Goal: Task Accomplishment & Management: Manage account settings

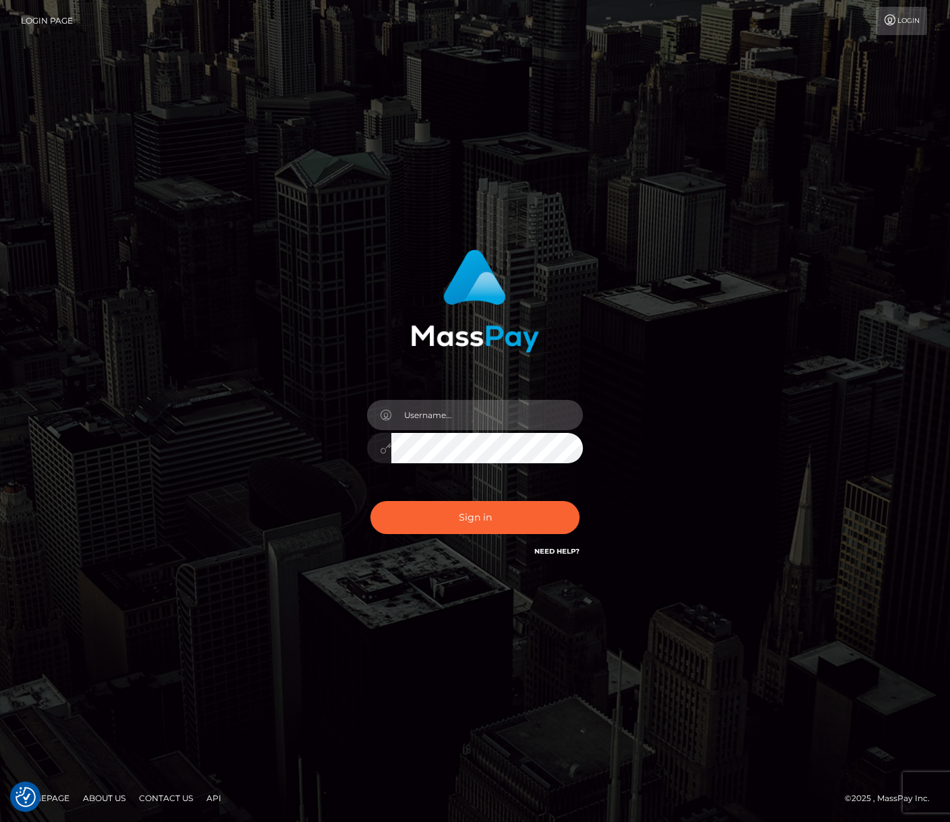
type input "jacka"
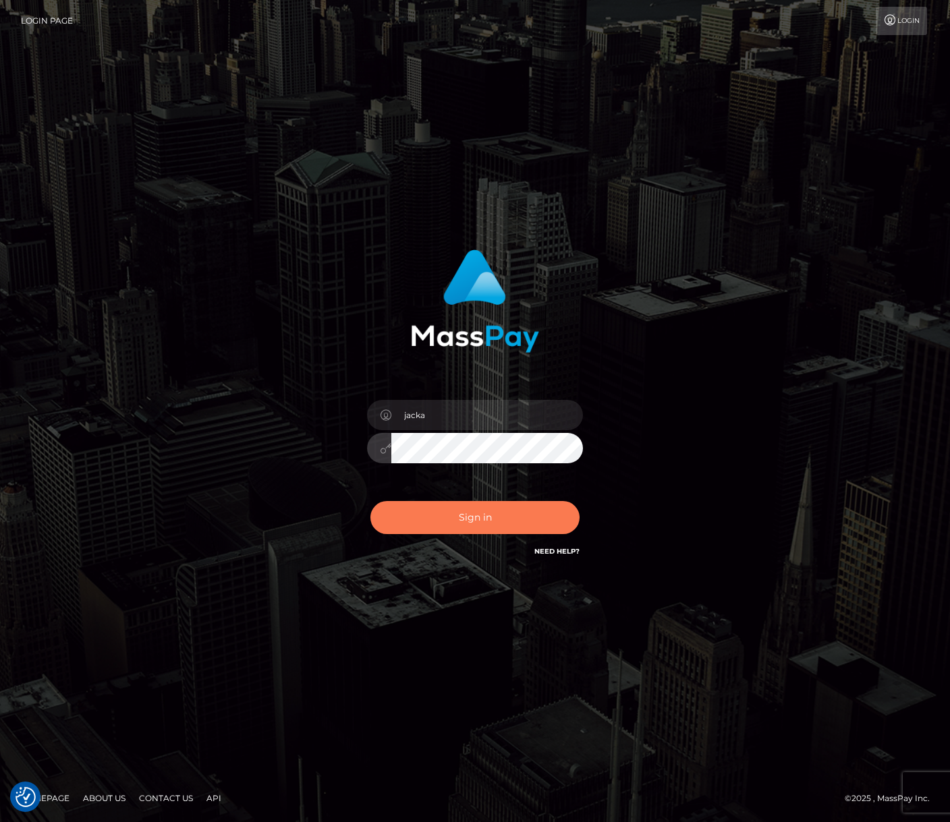
click at [470, 515] on button "Sign in" at bounding box center [474, 517] width 209 height 33
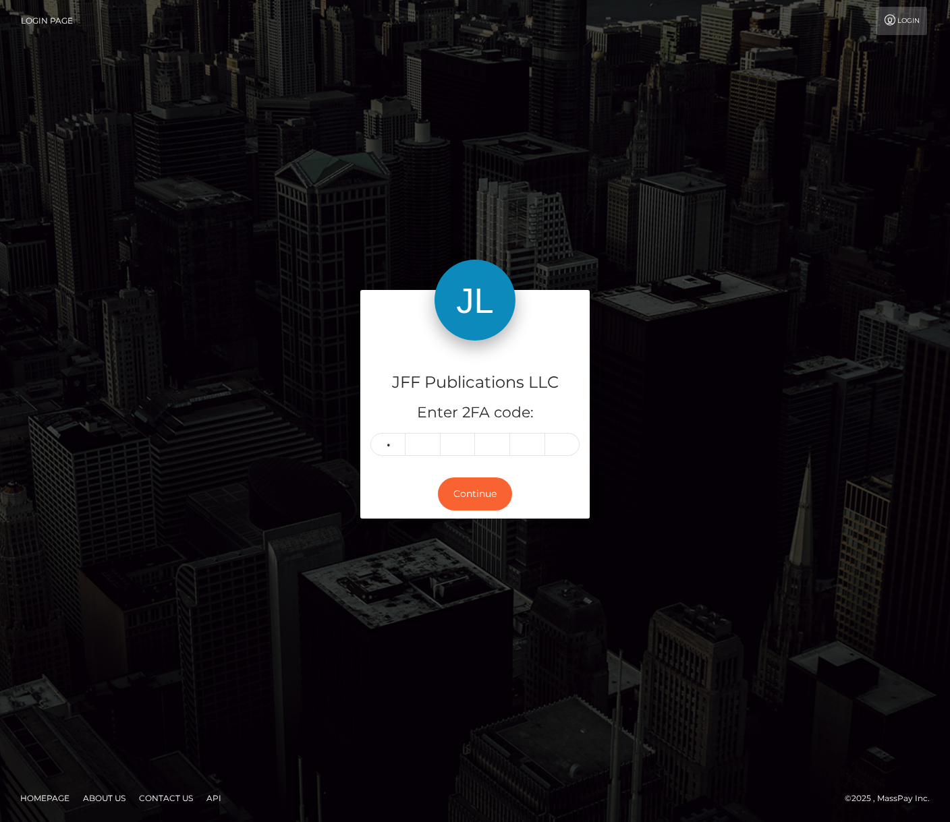
type input "1"
type input "4"
type input "5"
type input "8"
type input "9"
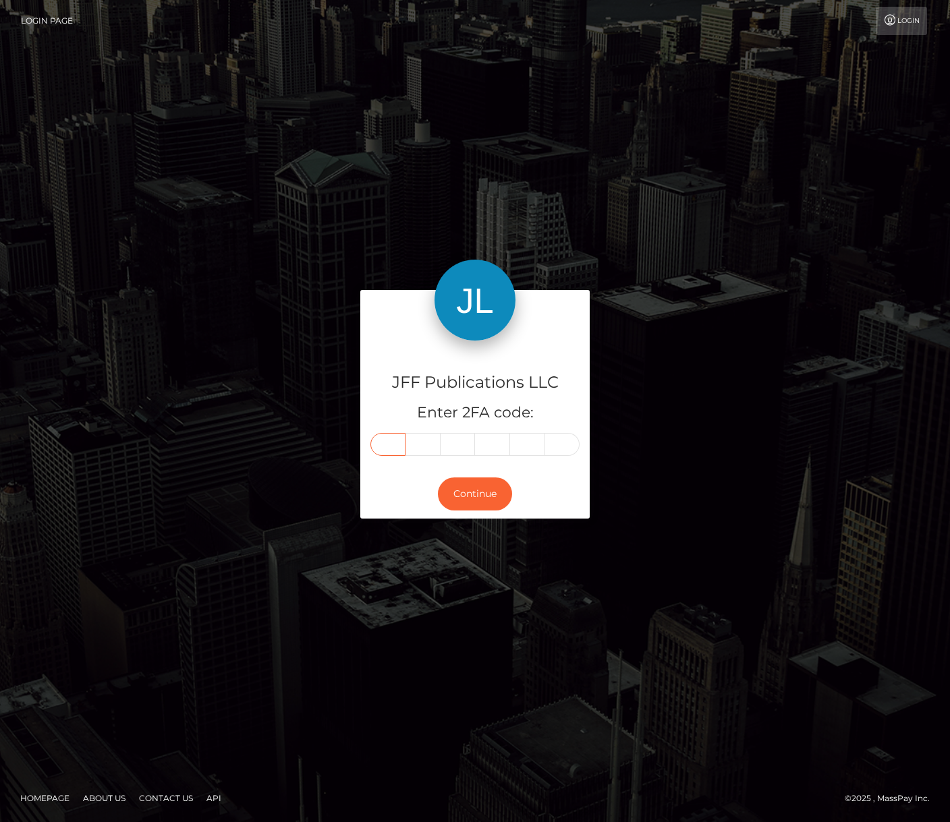
type input "1"
type input "3"
type input "6"
type input "7"
type input "8"
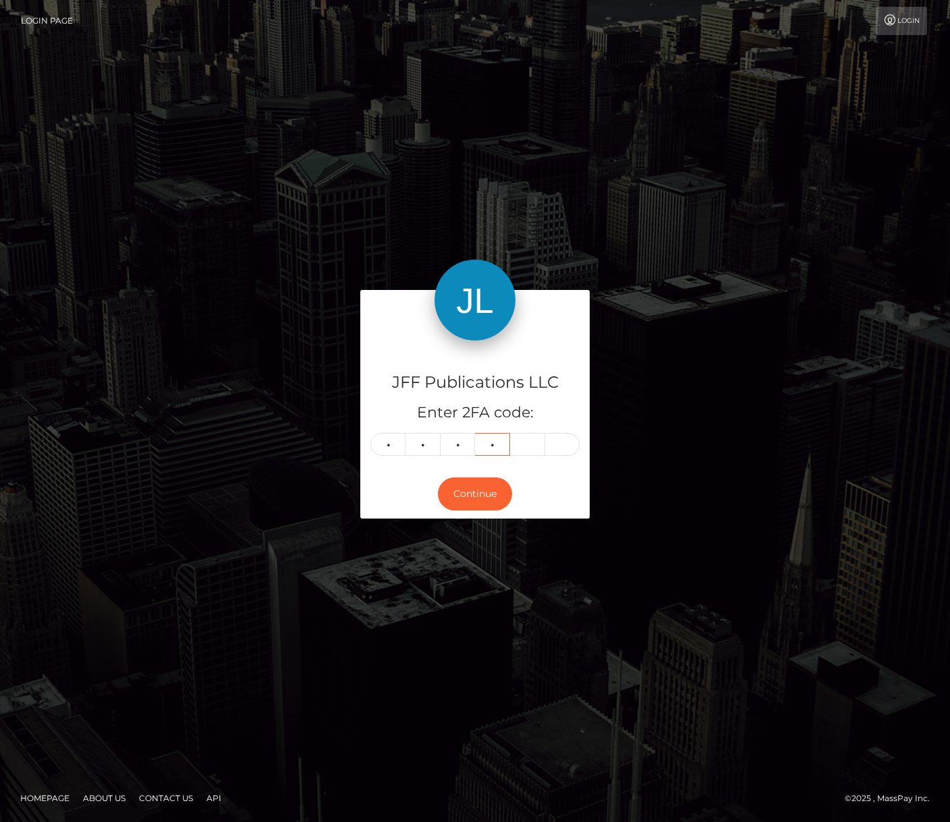
type input "1"
type input "9"
type input "0"
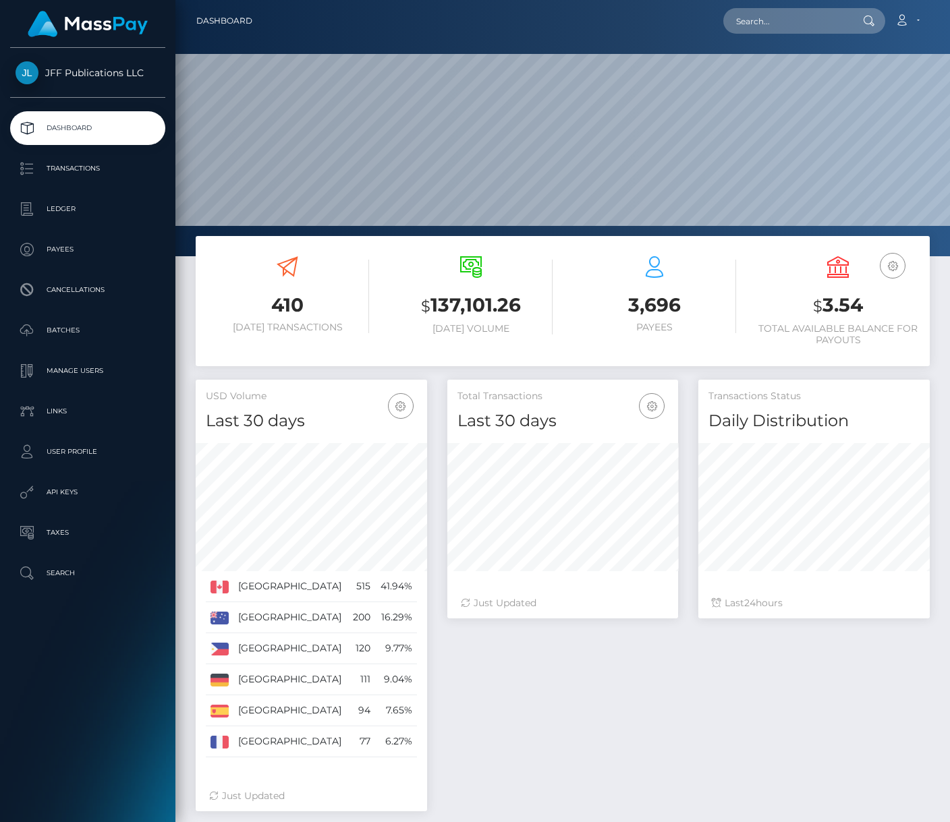
scroll to position [238, 231]
